Goal: Task Accomplishment & Management: Use online tool/utility

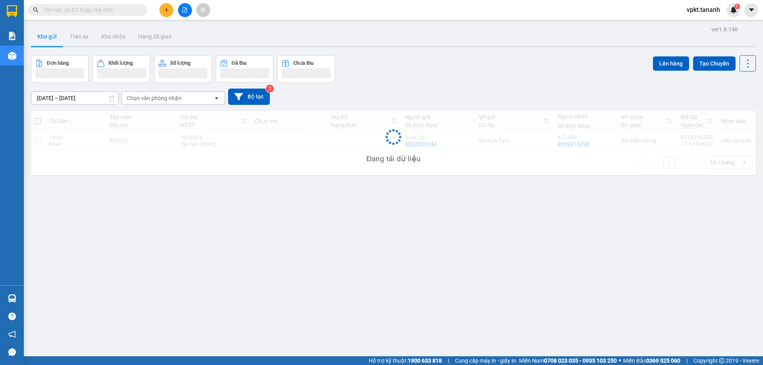
click at [700, 10] on span "vpkt.tananh" at bounding box center [703, 10] width 46 height 10
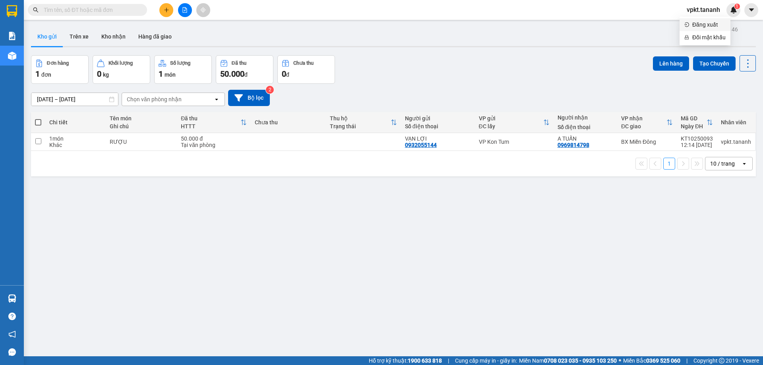
click at [693, 26] on span "Đăng xuất" at bounding box center [708, 24] width 33 height 9
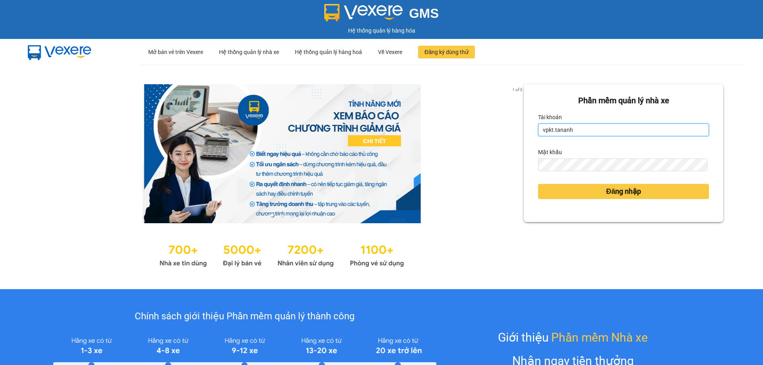
click at [569, 133] on input "vpkt.tananh" at bounding box center [623, 130] width 171 height 13
type input "bxpvd.tananh"
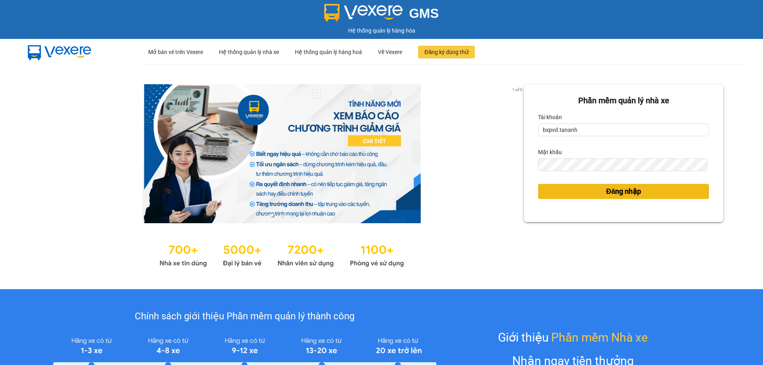
click at [571, 194] on button "Đăng nhập" at bounding box center [623, 191] width 171 height 15
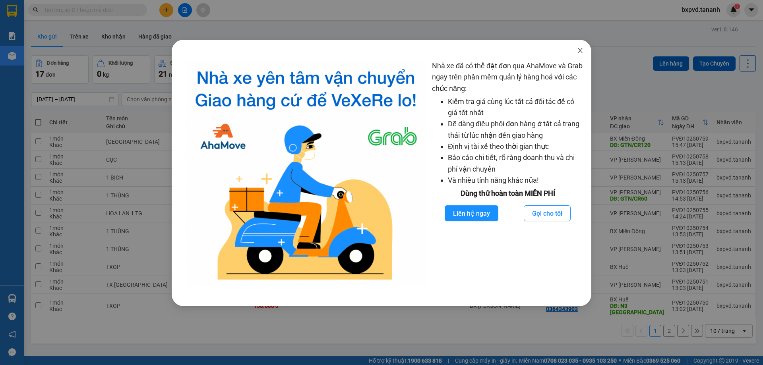
click at [578, 47] on span "Close" at bounding box center [580, 51] width 22 height 22
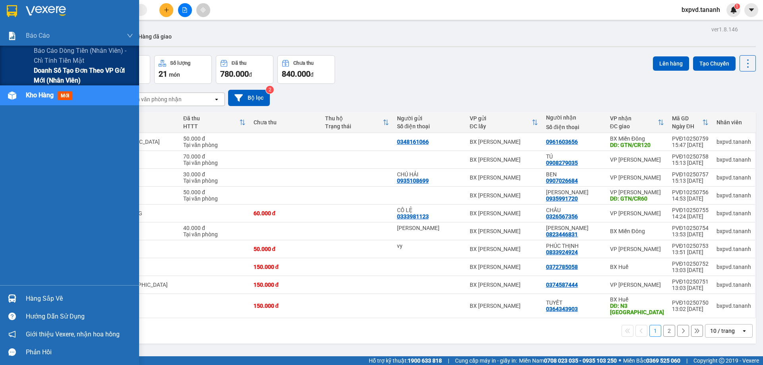
click at [49, 74] on span "Doanh số tạo đơn theo VP gửi mới (nhân viên)" at bounding box center [83, 76] width 99 height 20
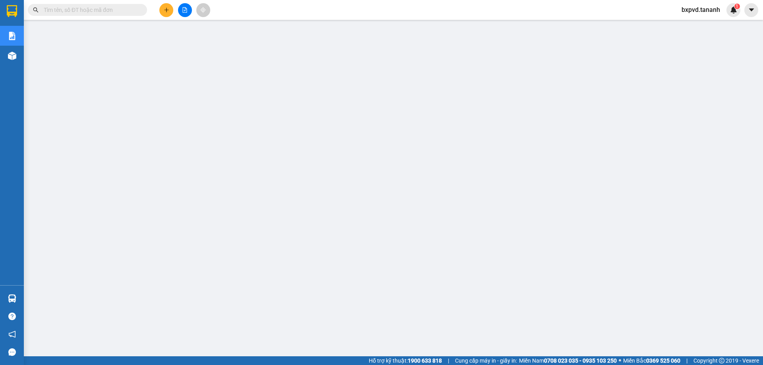
click at [106, 6] on input "text" at bounding box center [91, 10] width 94 height 9
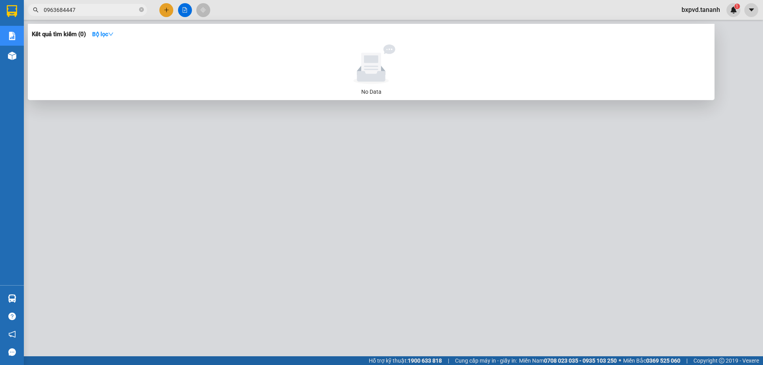
click at [75, 13] on input "0963684447" at bounding box center [91, 10] width 94 height 9
type input "0"
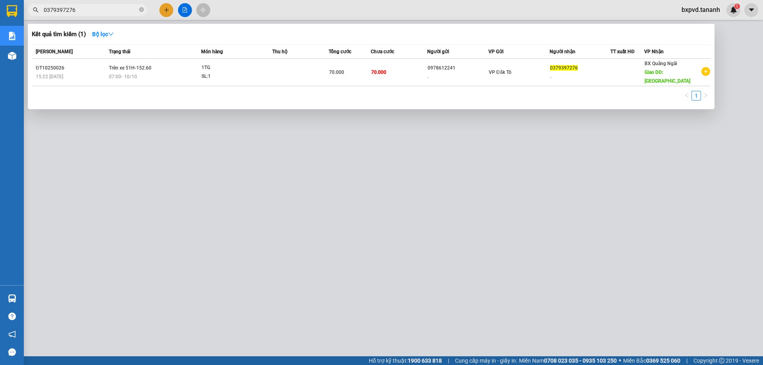
type input "0379397276"
drag, startPoint x: 286, startPoint y: 345, endPoint x: 247, endPoint y: 363, distance: 42.7
click at [288, 344] on div at bounding box center [381, 182] width 763 height 365
